Goal: Task Accomplishment & Management: Manage account settings

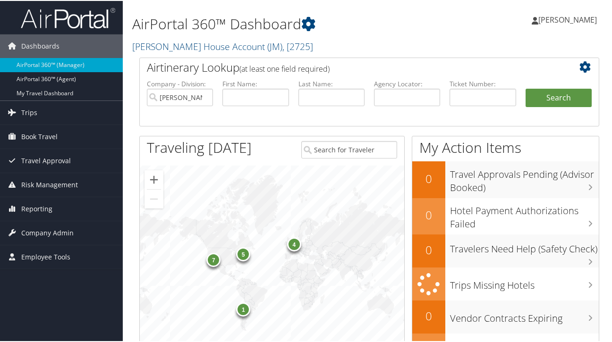
click at [212, 261] on div "7" at bounding box center [213, 259] width 14 height 14
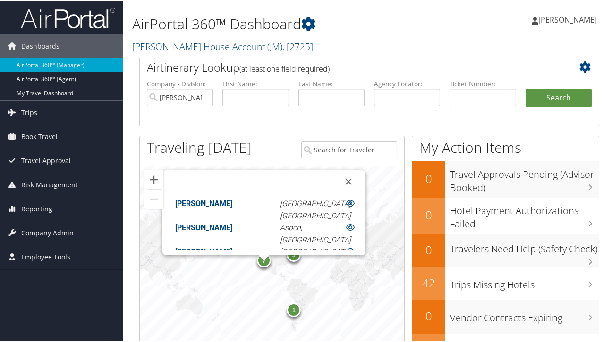
click at [291, 308] on div "1" at bounding box center [294, 309] width 14 height 14
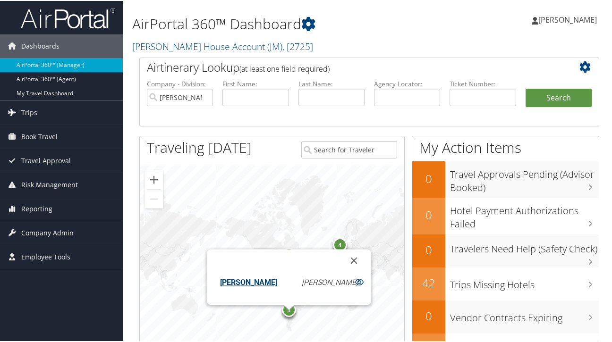
click at [338, 244] on div "4" at bounding box center [340, 244] width 14 height 14
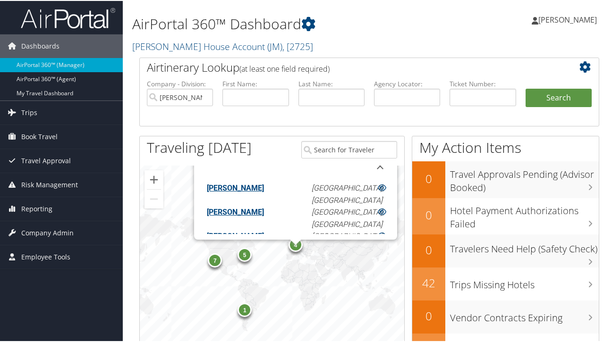
click at [359, 163] on div at bounding box center [349, 150] width 110 height 29
click at [378, 232] on icon at bounding box center [382, 235] width 9 height 8
click at [311, 20] on icon at bounding box center [308, 23] width 14 height 14
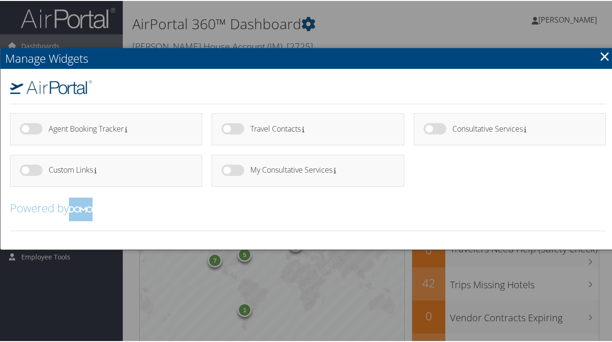
click at [600, 52] on link "×" at bounding box center [604, 55] width 11 height 19
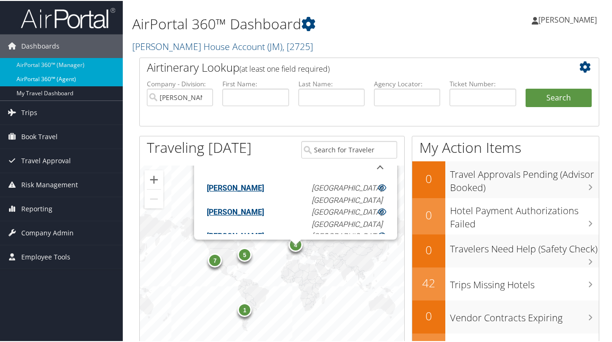
click at [46, 76] on link "AirPortal 360™ (Agent)" at bounding box center [61, 78] width 123 height 14
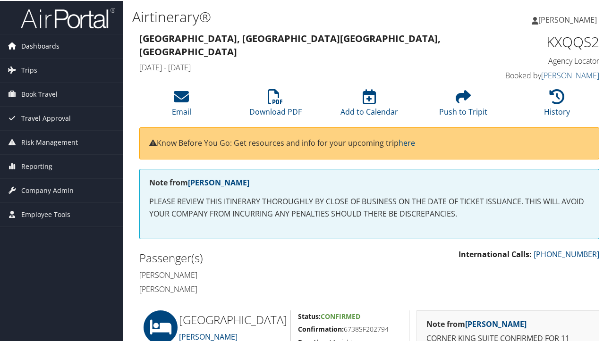
click at [55, 41] on span "Dashboards" at bounding box center [40, 46] width 38 height 24
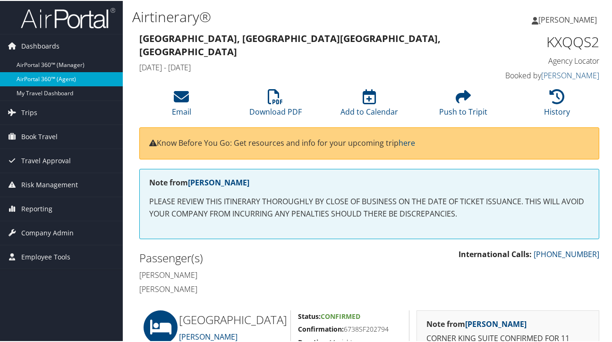
click at [44, 79] on link "AirPortal 360™ (Agent)" at bounding box center [61, 78] width 123 height 14
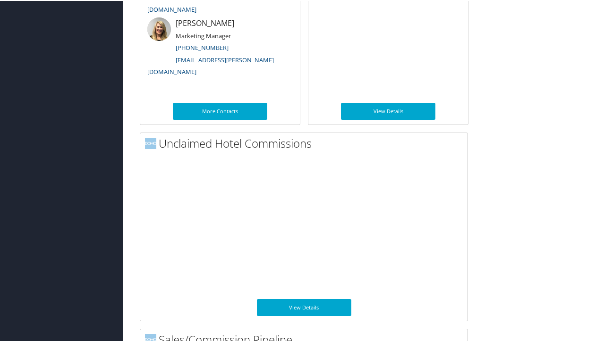
scroll to position [565, 0]
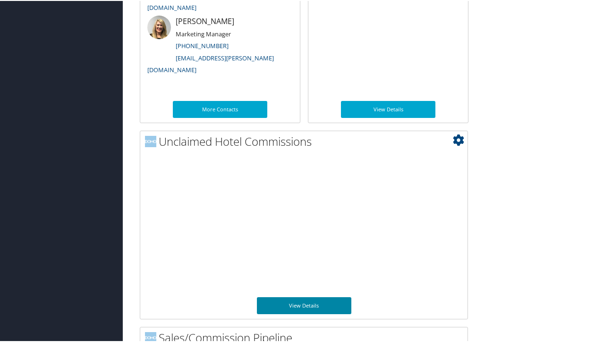
click at [303, 304] on link "View Details" at bounding box center [304, 305] width 94 height 17
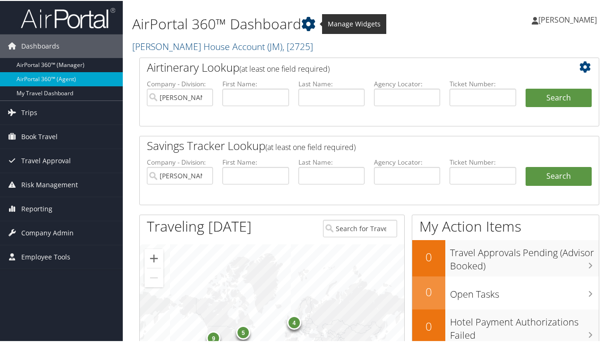
click at [308, 19] on icon at bounding box center [308, 23] width 14 height 14
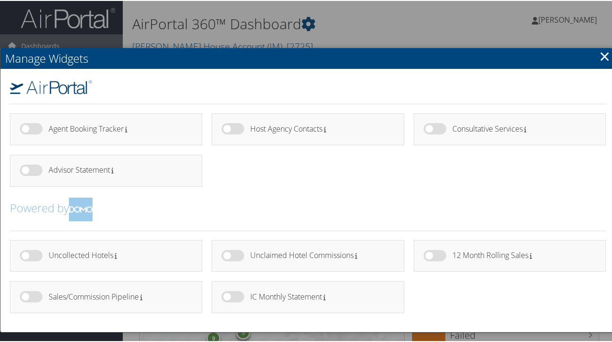
drag, startPoint x: 228, startPoint y: 292, endPoint x: 263, endPoint y: 288, distance: 35.2
click at [263, 288] on div "IC Monthly Statement" at bounding box center [308, 297] width 192 height 32
click at [229, 293] on label at bounding box center [233, 296] width 23 height 11
click at [229, 295] on input "checkbox" at bounding box center [229, 298] width 6 height 6
click at [229, 293] on label at bounding box center [233, 296] width 23 height 11
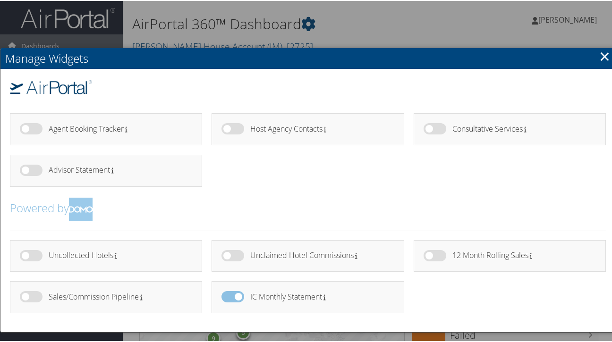
click at [229, 295] on input "checkbox" at bounding box center [229, 298] width 6 height 6
checkbox input "false"
click at [229, 293] on label at bounding box center [233, 296] width 23 height 11
click at [229, 294] on label at bounding box center [233, 296] width 23 height 11
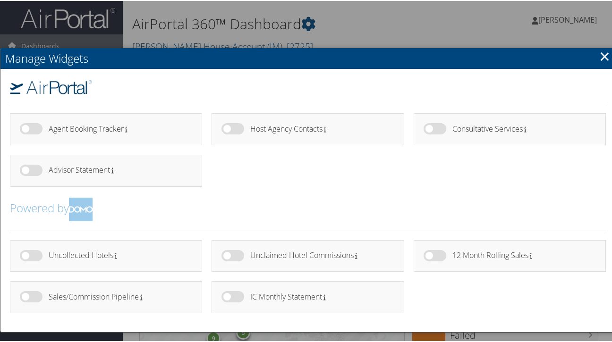
click at [225, 293] on label at bounding box center [233, 296] width 23 height 11
drag, startPoint x: 225, startPoint y: 293, endPoint x: 239, endPoint y: 298, distance: 15.2
click at [239, 298] on label at bounding box center [233, 296] width 23 height 11
click at [229, 291] on label at bounding box center [233, 296] width 23 height 11
click at [222, 294] on label at bounding box center [233, 296] width 23 height 11
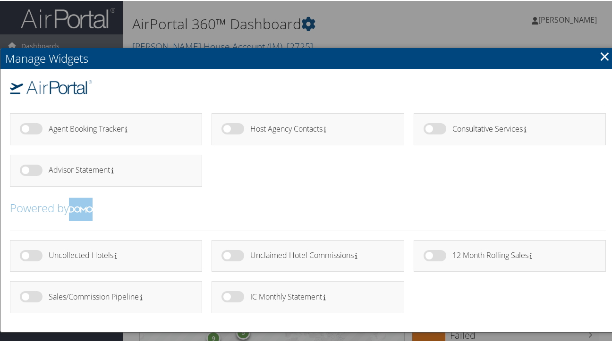
click at [223, 298] on label at bounding box center [233, 296] width 23 height 11
click at [233, 296] on label at bounding box center [233, 296] width 23 height 11
click at [230, 294] on label at bounding box center [233, 296] width 23 height 11
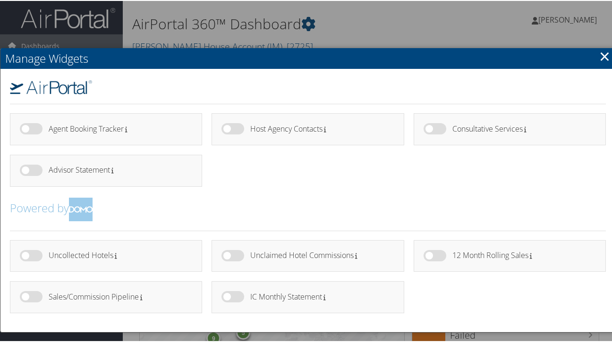
click at [230, 294] on label at bounding box center [233, 296] width 23 height 11
drag, startPoint x: 226, startPoint y: 293, endPoint x: 245, endPoint y: 293, distance: 18.9
click at [245, 293] on div at bounding box center [236, 302] width 29 height 22
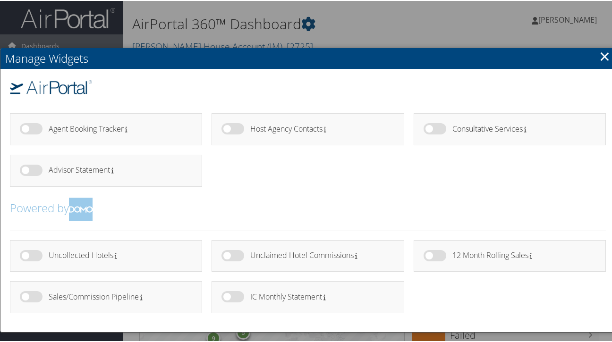
click at [26, 253] on label at bounding box center [31, 254] width 23 height 11
click at [26, 254] on input "checkbox" at bounding box center [28, 257] width 6 height 6
checkbox input "true"
click at [601, 53] on link "×" at bounding box center [604, 55] width 11 height 19
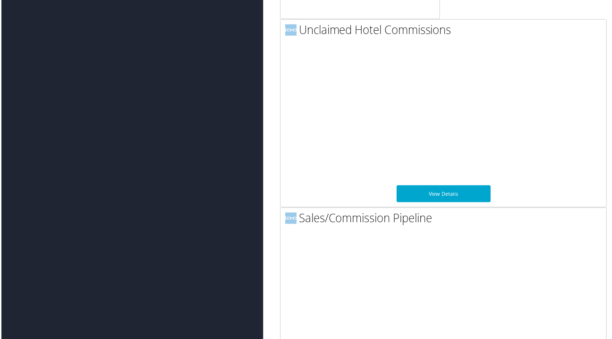
scroll to position [1949, 0]
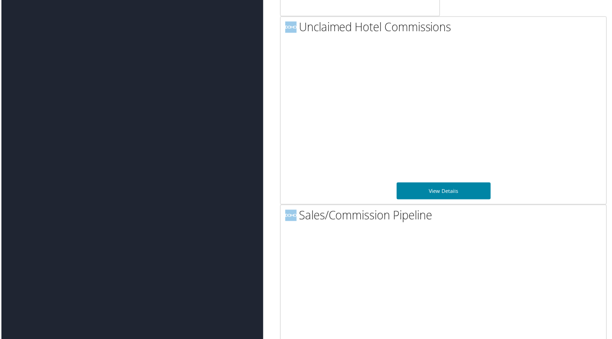
click at [427, 188] on link "View Details" at bounding box center [444, 191] width 94 height 17
